Goal: Transaction & Acquisition: Purchase product/service

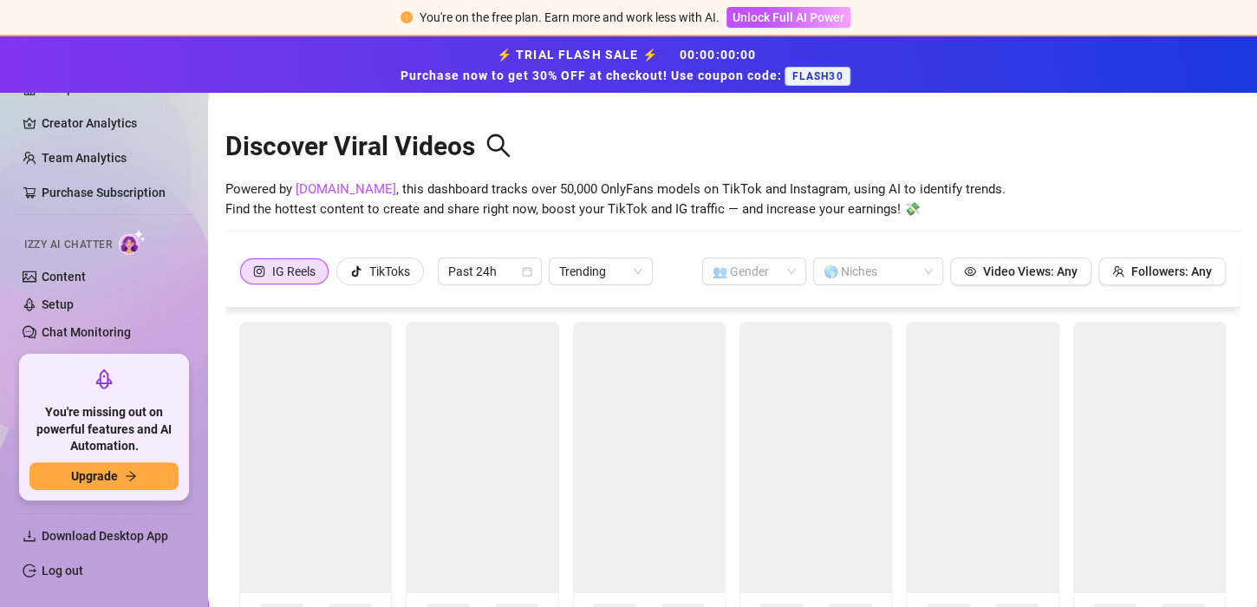
click at [835, 78] on span "FLASH30" at bounding box center [816, 76] width 65 height 19
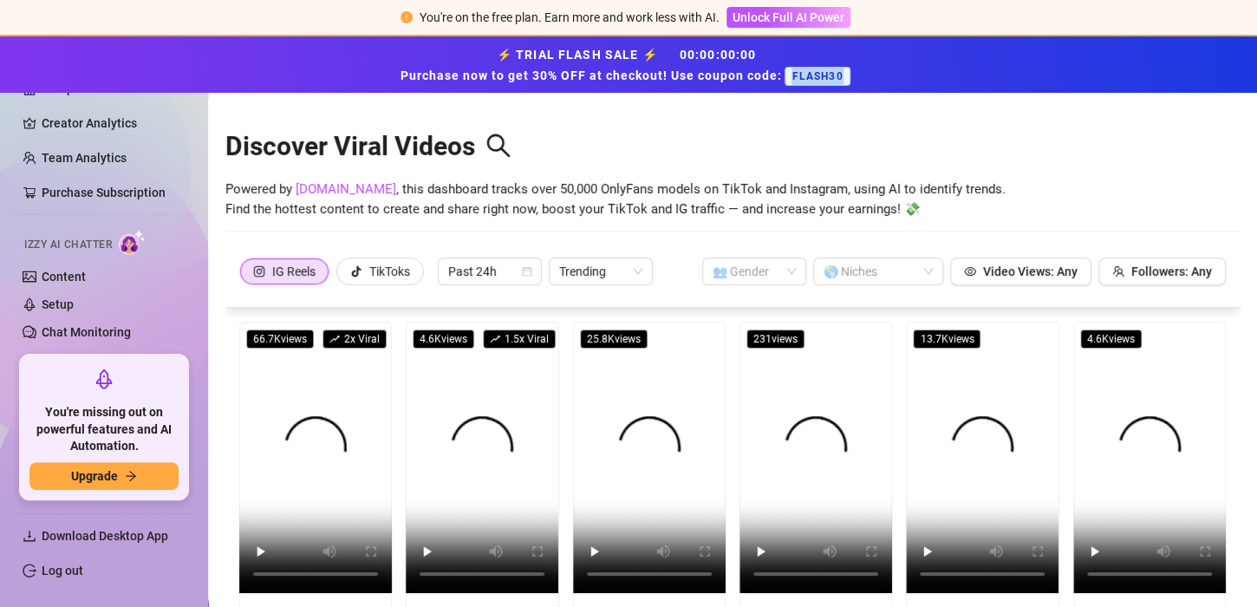
drag, startPoint x: 842, startPoint y: 77, endPoint x: 790, endPoint y: 75, distance: 52.1
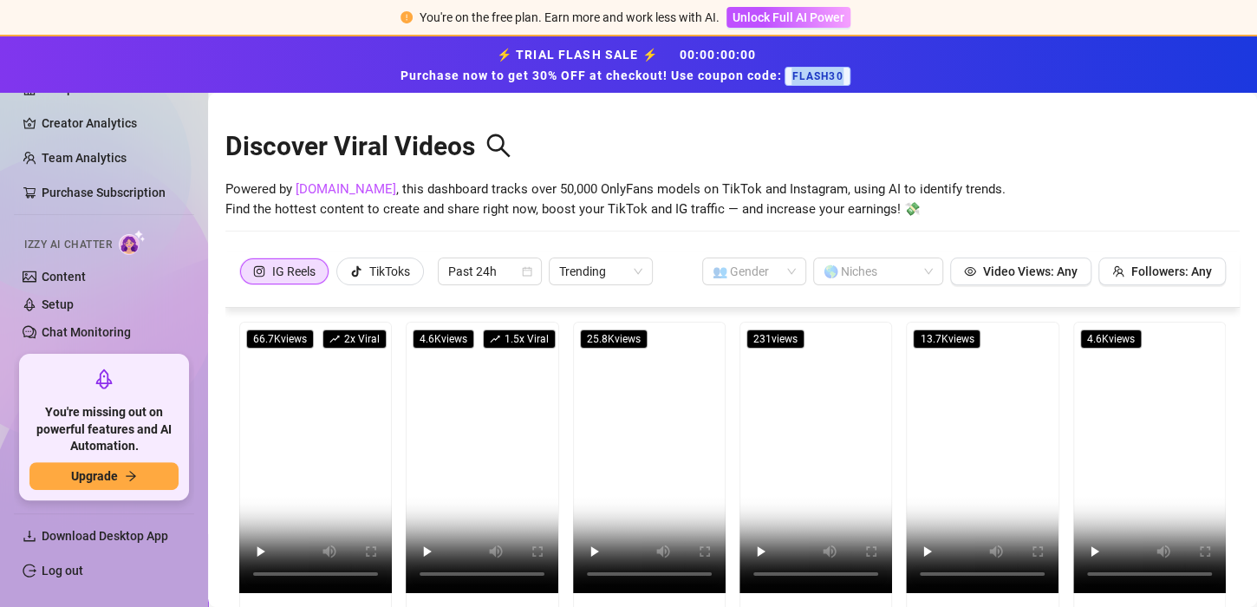
click at [790, 75] on span "FLASH30" at bounding box center [816, 76] width 65 height 19
copy span "FLASH30"
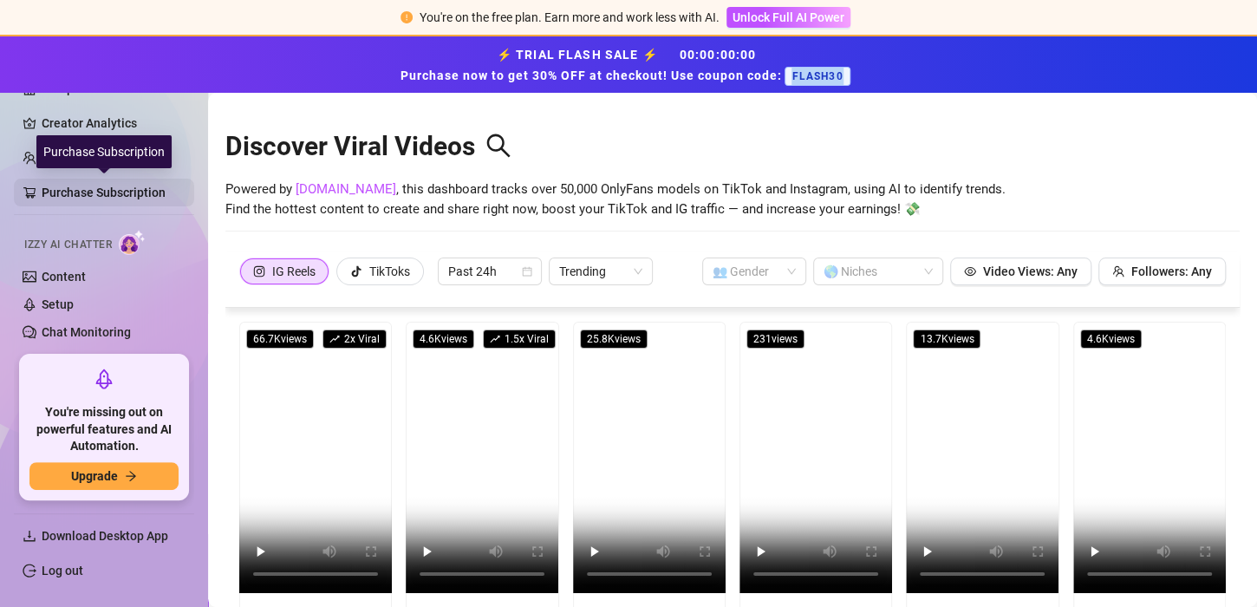
click at [133, 197] on link "Purchase Subscription" at bounding box center [111, 193] width 139 height 28
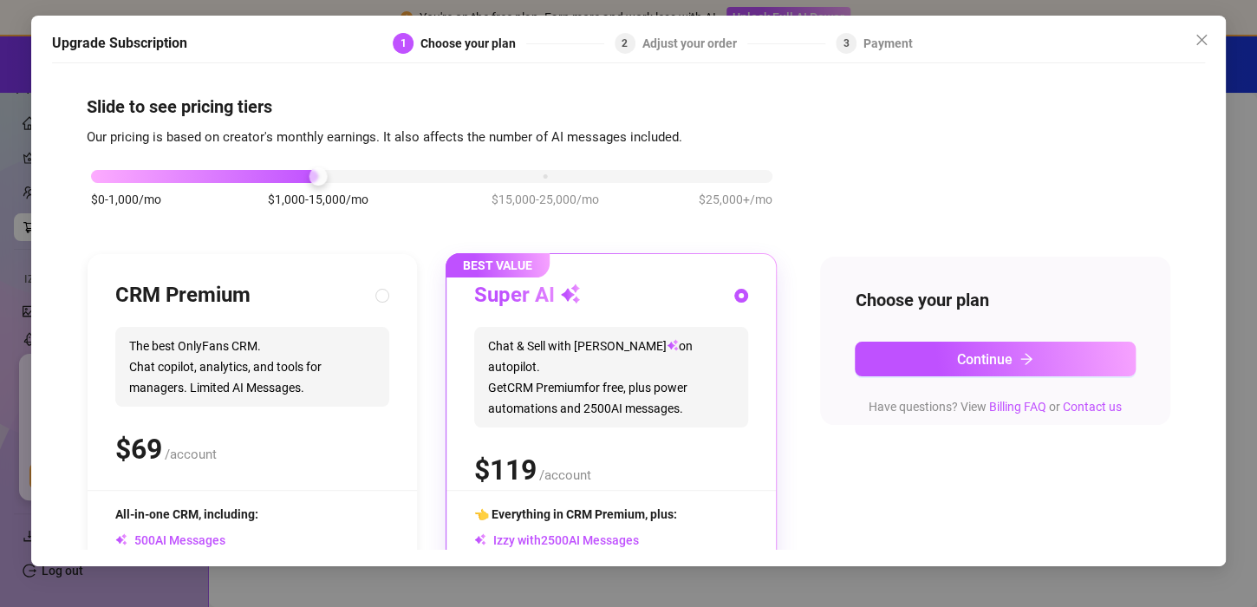
click at [540, 175] on div "$0-1,000/mo $1,000-15,000/mo $15,000-25,000/mo $25,000+/mo" at bounding box center [431, 171] width 681 height 10
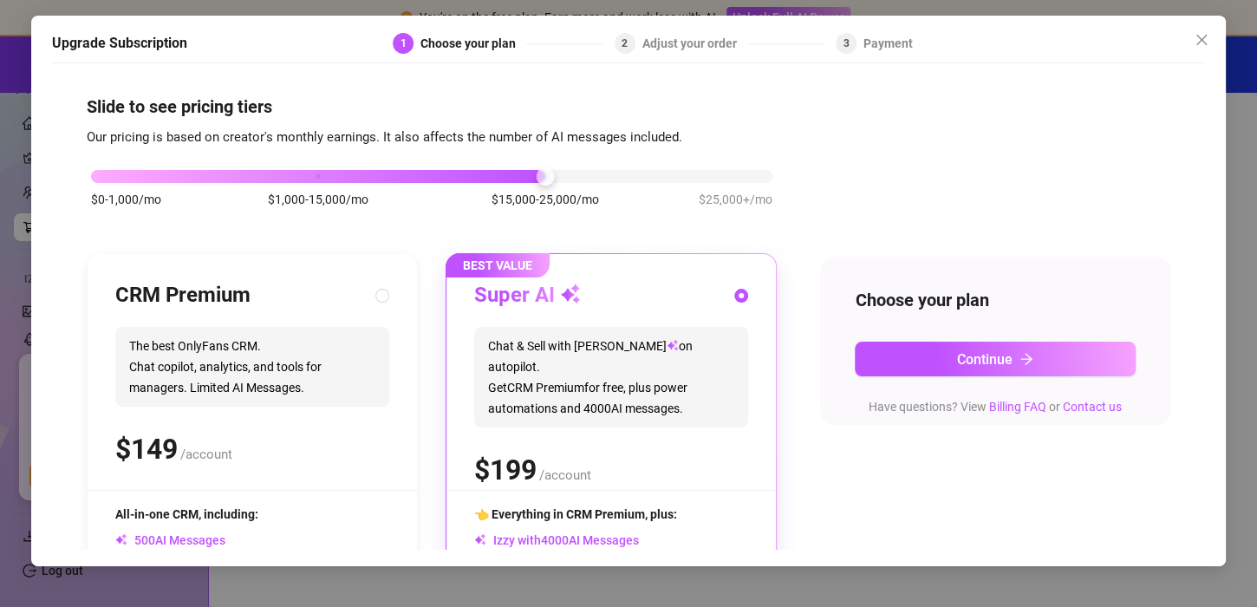
click at [309, 177] on div "$0-1,000/mo $1,000-15,000/mo $15,000-25,000/mo $25,000+/mo" at bounding box center [431, 171] width 681 height 10
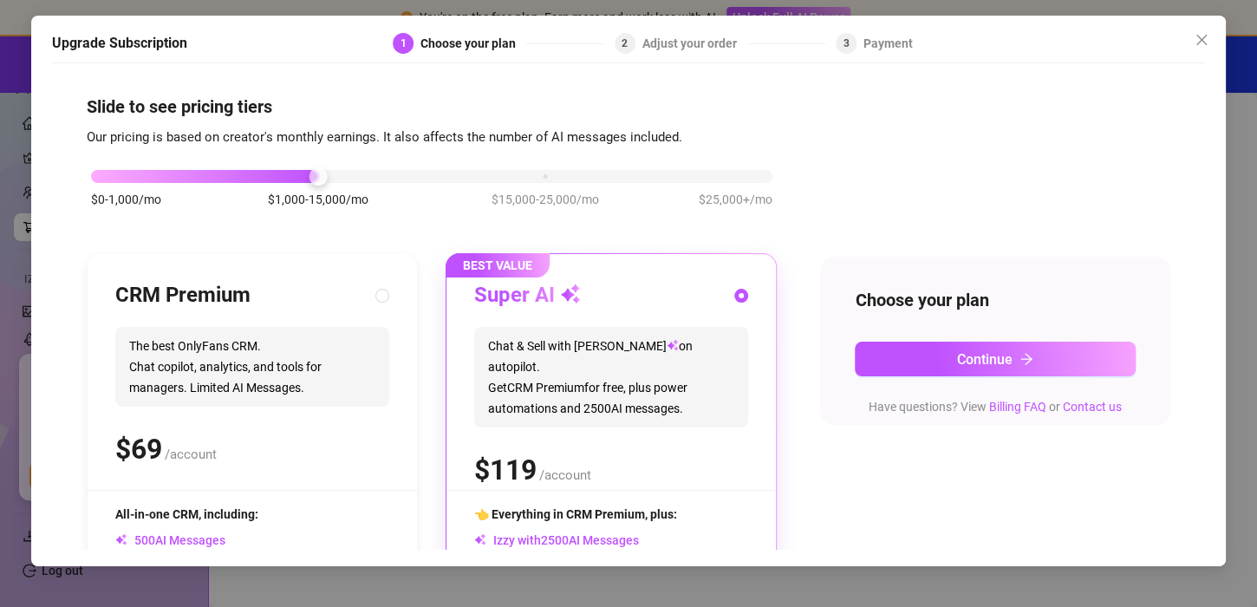
scroll to position [87, 0]
